Goal: Task Accomplishment & Management: Use online tool/utility

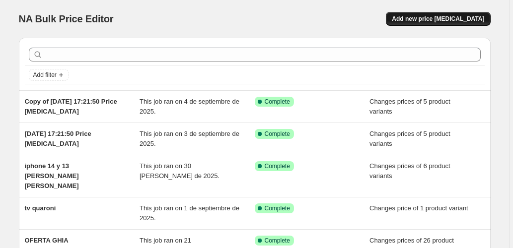
click at [438, 17] on span "Add new price [MEDICAL_DATA]" at bounding box center [438, 19] width 92 height 8
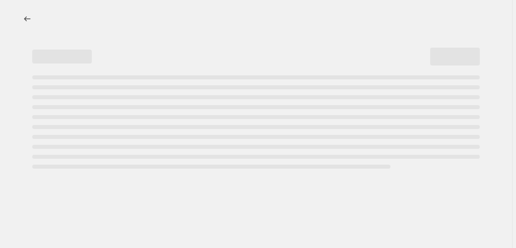
select select "percentage"
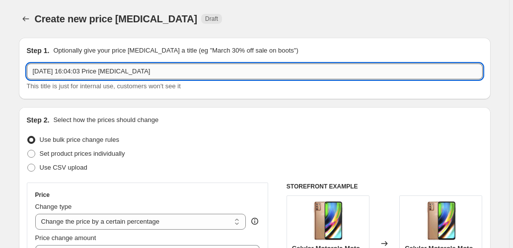
drag, startPoint x: 98, startPoint y: 70, endPoint x: 46, endPoint y: 70, distance: 52.6
click at [35, 70] on input "11 sept 2025, 16:04:03 Price change job" at bounding box center [255, 72] width 456 height 16
click at [148, 72] on input "11 sept 2025, 16:04:03 Price change job" at bounding box center [255, 72] width 456 height 16
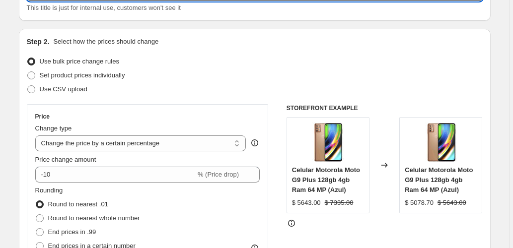
scroll to position [99, 0]
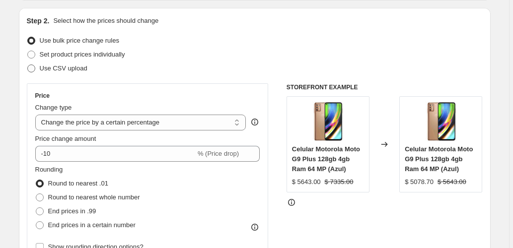
click at [57, 69] on span "Use CSV upload" at bounding box center [64, 68] width 48 height 7
click at [28, 65] on input "Use CSV upload" at bounding box center [27, 65] width 0 height 0
radio input "true"
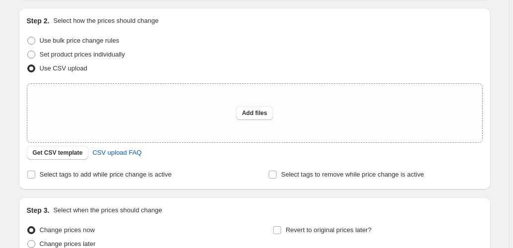
scroll to position [132, 0]
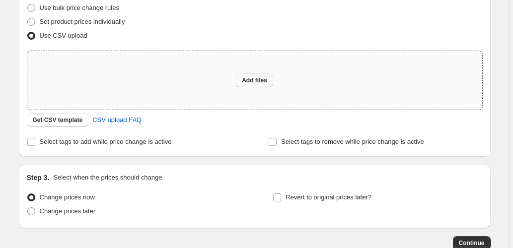
click at [251, 86] on button "Add files" at bounding box center [254, 80] width 37 height 14
click at [245, 82] on span "Add files" at bounding box center [254, 80] width 25 height 8
type input "C:\fakepath\csv_template_user_13918.csv"
click at [257, 80] on span "Add files" at bounding box center [254, 80] width 25 height 8
type input "C:\fakepath\csv_template_user_13918.csv"
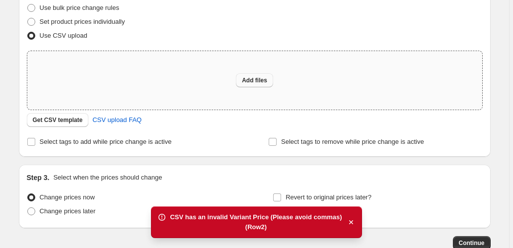
click at [260, 80] on span "Add files" at bounding box center [254, 80] width 25 height 8
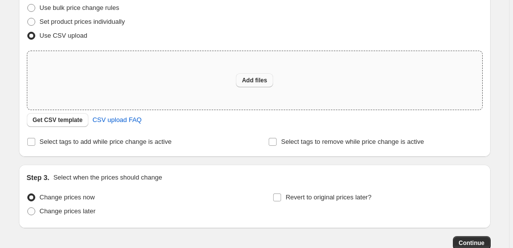
type input "C:\fakepath\csv_template_user_13918.csv"
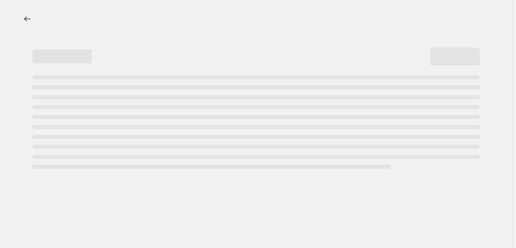
select select "percentage"
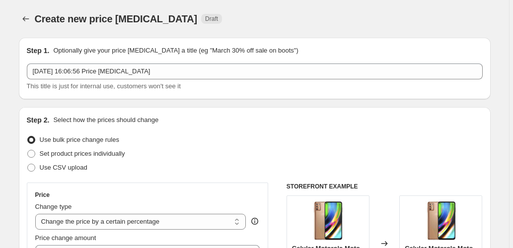
scroll to position [66, 0]
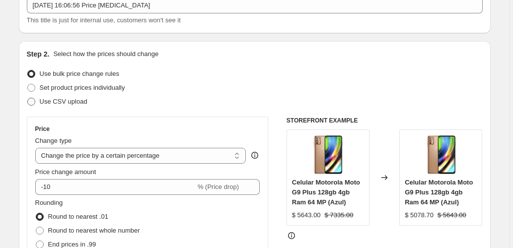
click at [52, 103] on span "Use CSV upload" at bounding box center [64, 101] width 48 height 7
click at [28, 98] on input "Use CSV upload" at bounding box center [27, 98] width 0 height 0
radio input "true"
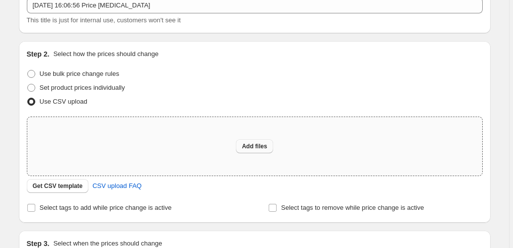
click at [256, 150] on button "Add files" at bounding box center [254, 146] width 37 height 14
type input "C:\fakepath\csv_template_user_13918.csv"
click at [111, 189] on span "CSV upload FAQ" at bounding box center [116, 186] width 49 height 10
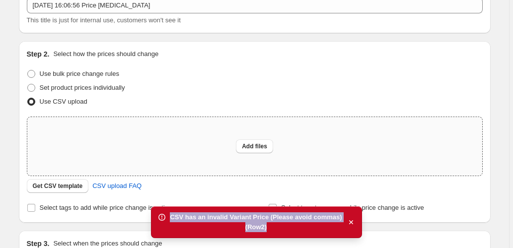
drag, startPoint x: 312, startPoint y: 225, endPoint x: 177, endPoint y: 214, distance: 136.0
click at [177, 214] on div "CSV has an invalid Variant Price (Please avoid commas) (Row 2 )" at bounding box center [256, 222] width 172 height 20
drag, startPoint x: 269, startPoint y: 227, endPoint x: 168, endPoint y: 221, distance: 101.0
click at [168, 221] on div "CSV has an invalid Variant Price (Please avoid commas) (Row 2 )" at bounding box center [256, 222] width 210 height 32
copy div "CSV has an invalid Variant Price (Please avoid commas) (Row 2 )"
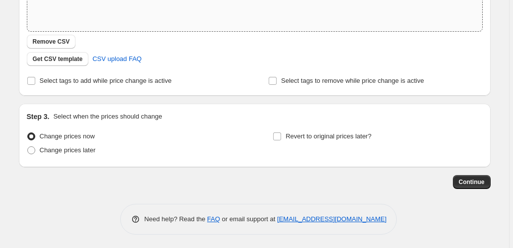
scroll to position [211, 0]
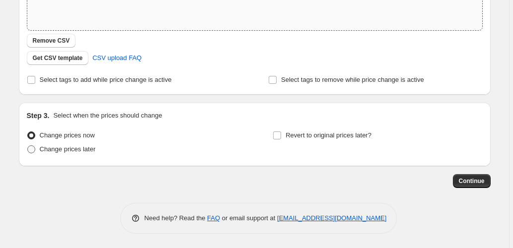
click at [58, 147] on span "Change prices later" at bounding box center [68, 148] width 56 height 7
click at [28, 146] on input "Change prices later" at bounding box center [27, 145] width 0 height 0
radio input "true"
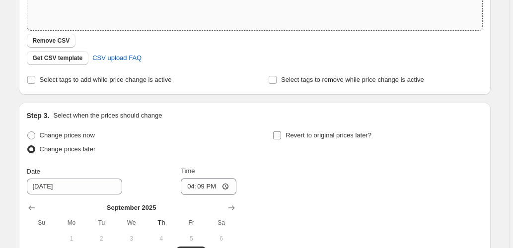
click at [281, 132] on input "Revert to original prices later?" at bounding box center [277, 136] width 8 height 8
checkbox input "true"
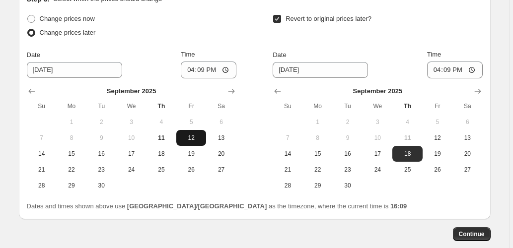
scroll to position [344, 0]
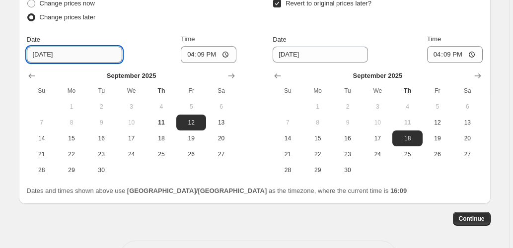
click at [45, 53] on input "[DATE]" at bounding box center [74, 55] width 95 height 16
click at [37, 55] on input "[DATE]" at bounding box center [74, 55] width 95 height 16
click at [45, 55] on input "[DATE]" at bounding box center [74, 55] width 95 height 16
click at [93, 56] on input "[DATE]" at bounding box center [74, 55] width 95 height 16
click at [191, 54] on input "16:09" at bounding box center [209, 54] width 56 height 17
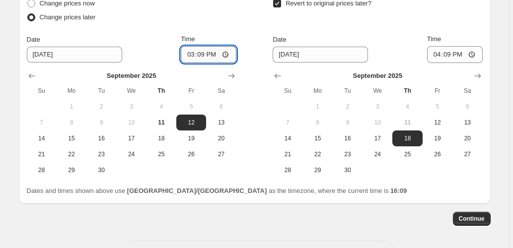
click at [210, 56] on input "15:09" at bounding box center [209, 54] width 56 height 17
type input "03:09"
click at [177, 46] on div "Date [DATE] Time 03:09" at bounding box center [131, 48] width 209 height 29
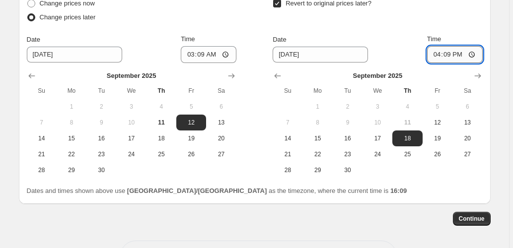
click at [438, 55] on input "16:09" at bounding box center [455, 54] width 56 height 17
type input "03:09"
click at [404, 60] on div "Date [DATE] Time 03:09" at bounding box center [377, 48] width 209 height 29
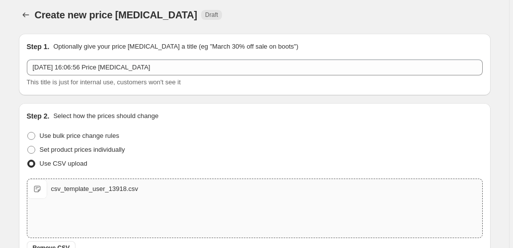
scroll to position [0, 0]
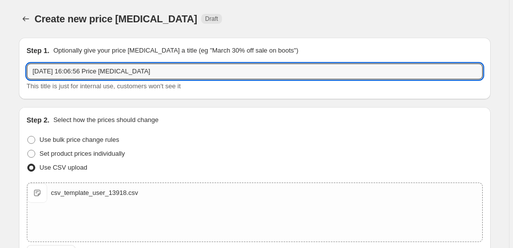
drag, startPoint x: 147, startPoint y: 68, endPoint x: 9, endPoint y: 65, distance: 138.5
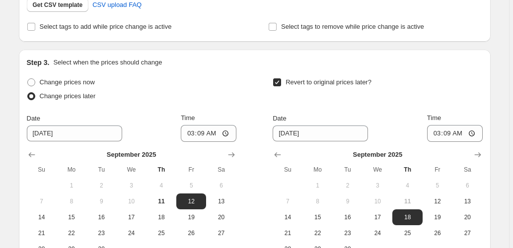
scroll to position [381, 0]
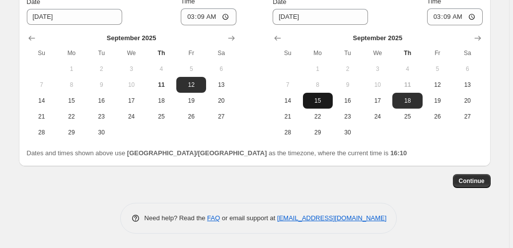
type input "[PERSON_NAME] Septiembre Primera [PERSON_NAME]"
click at [317, 100] on span "15" at bounding box center [318, 101] width 22 height 8
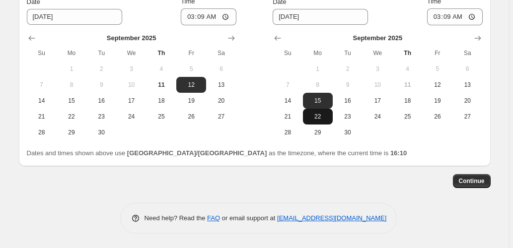
click at [320, 110] on button "22" at bounding box center [318, 117] width 30 height 16
type input "[DATE]"
click at [464, 183] on span "Continue" at bounding box center [472, 181] width 26 height 8
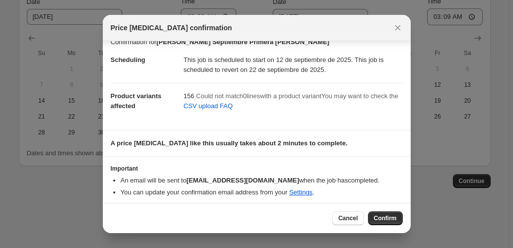
scroll to position [16, 0]
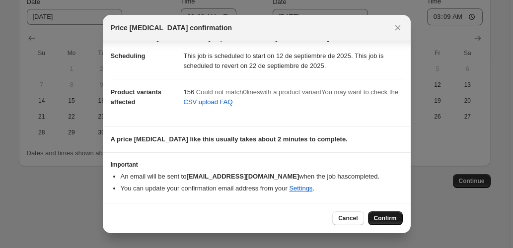
click at [385, 219] on span "Confirm" at bounding box center [385, 218] width 23 height 8
type input "[PERSON_NAME] Septiembre Primera [PERSON_NAME]"
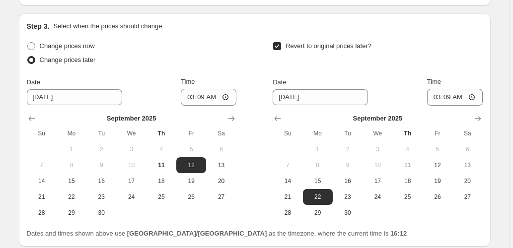
scroll to position [442, 0]
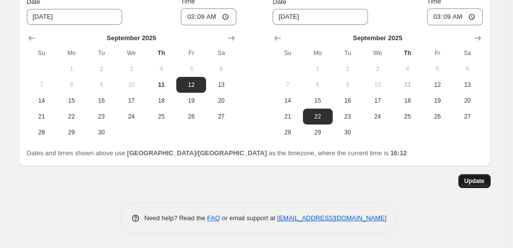
click at [480, 182] on span "Update" at bounding box center [474, 181] width 20 height 8
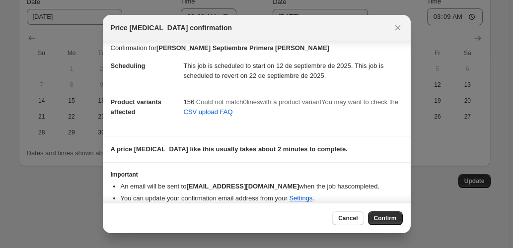
scroll to position [16, 0]
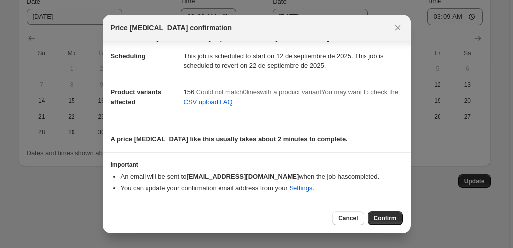
click at [388, 216] on span "Confirm" at bounding box center [385, 218] width 23 height 8
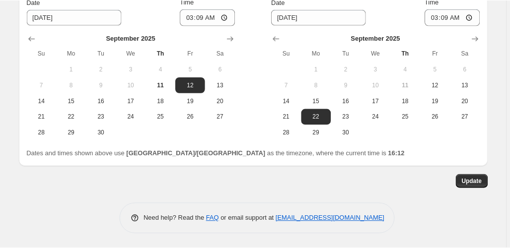
scroll to position [375, 0]
